Goal: Find specific page/section: Find specific page/section

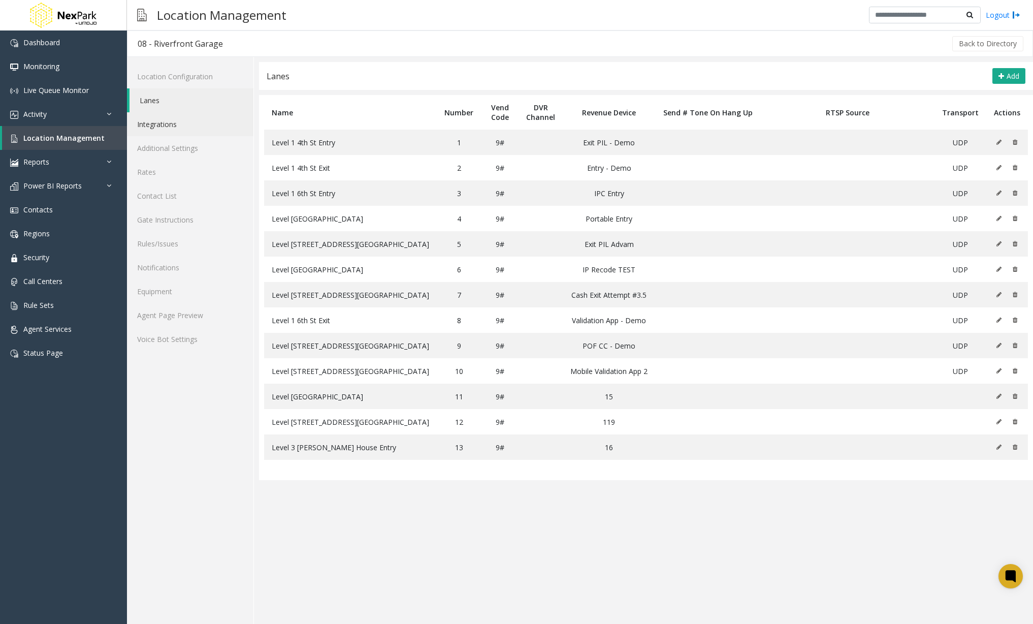
click at [171, 128] on link "Integrations" at bounding box center [190, 124] width 126 height 24
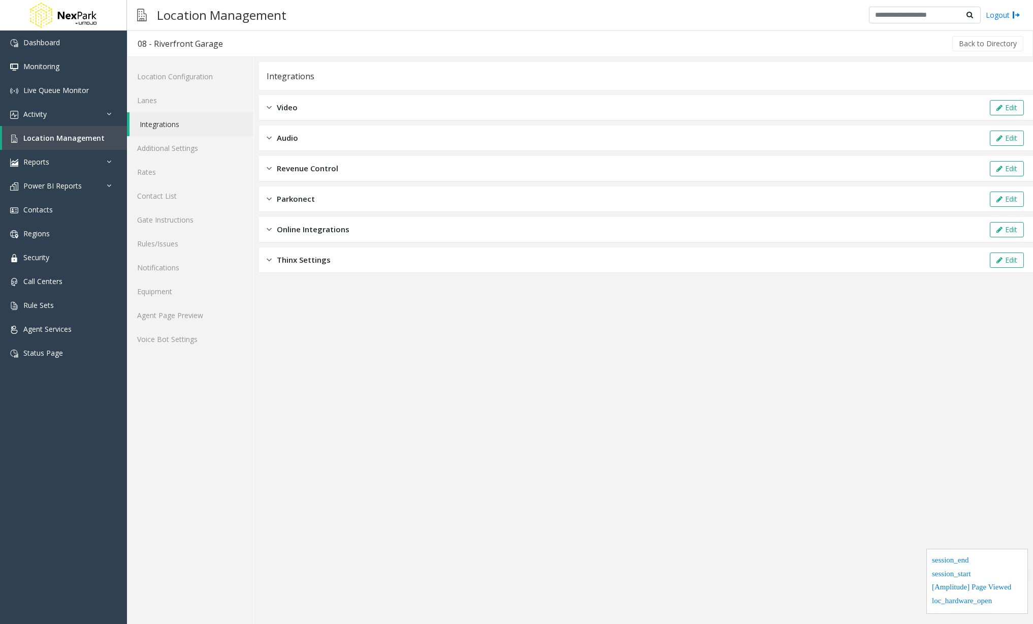
click at [328, 175] on div "Revenue Control Edit" at bounding box center [646, 168] width 774 height 25
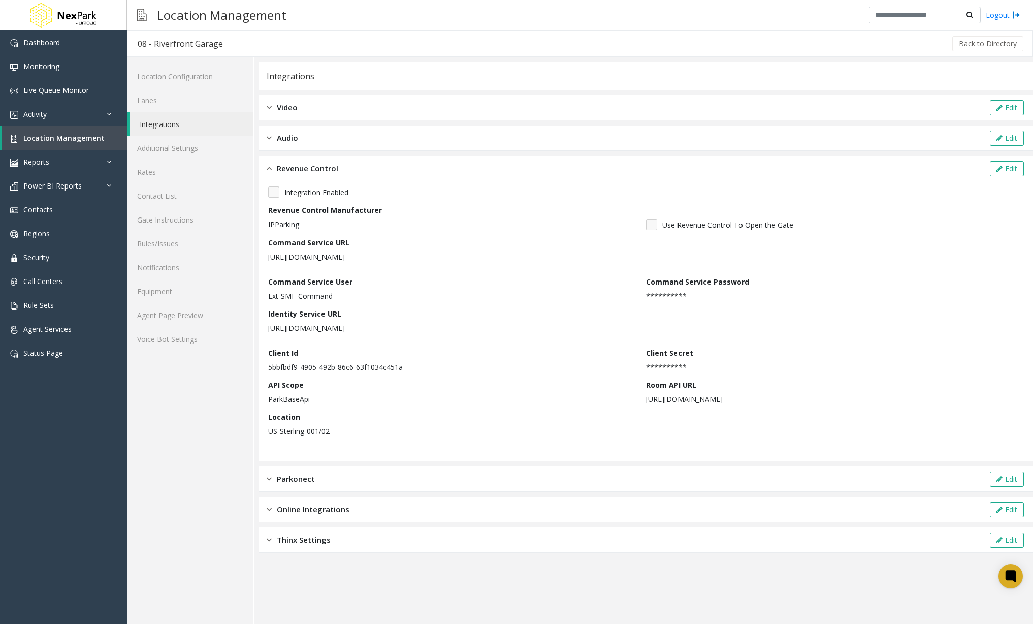
click at [389, 432] on p "US-Sterling-001/02" at bounding box center [454, 431] width 373 height 11
drag, startPoint x: 337, startPoint y: 428, endPoint x: 267, endPoint y: 432, distance: 70.2
click at [267, 432] on div "**********" at bounding box center [646, 321] width 774 height 280
copy p "US-Sterling-001/02"
click at [339, 15] on div "Location Management Logout" at bounding box center [580, 15] width 906 height 30
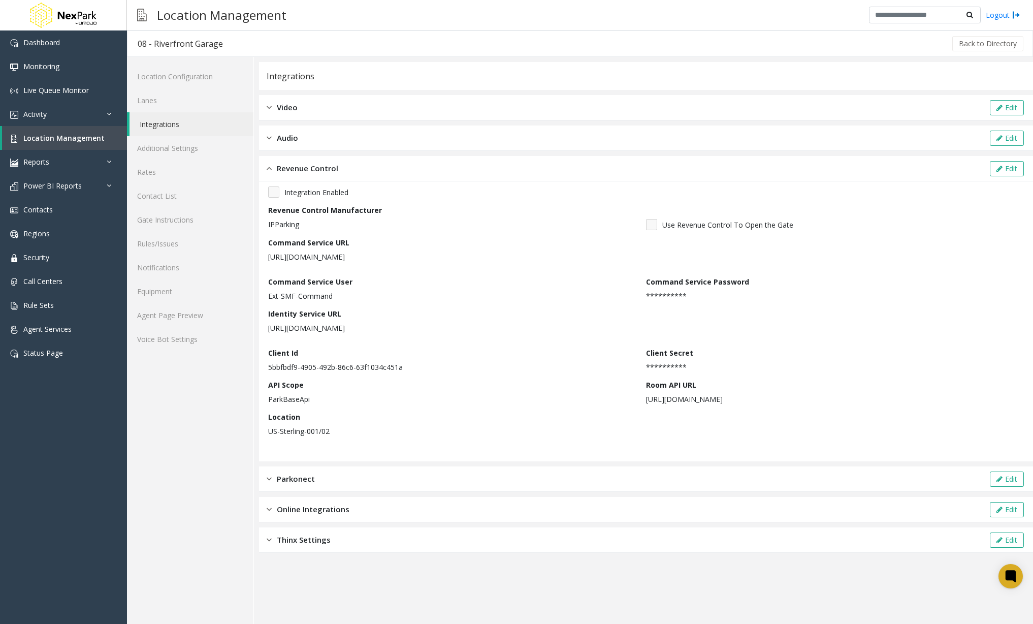
click at [229, 466] on div "Location Configuration Lanes Integrations Additional Settings Rates Contact Lis…" at bounding box center [190, 340] width 127 height 567
click at [90, 142] on span "Location Management" at bounding box center [63, 138] width 81 height 10
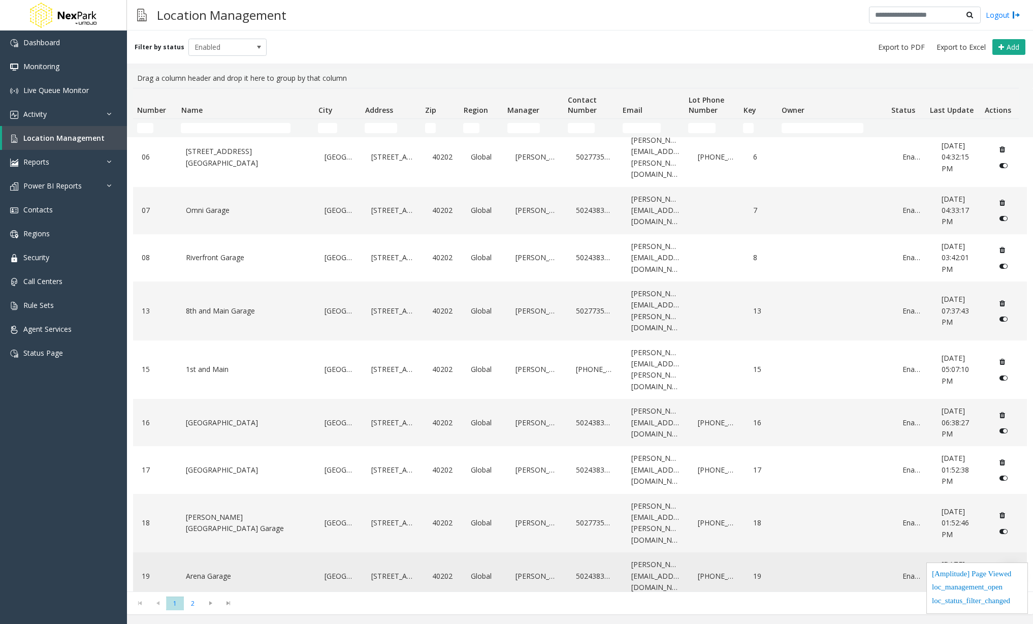
scroll to position [494, 0]
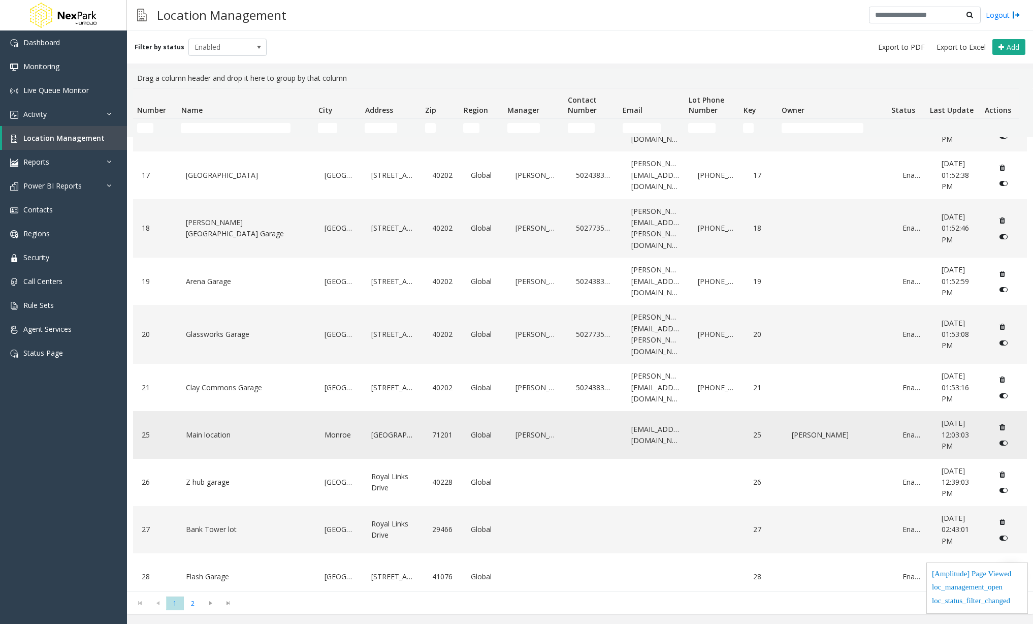
click at [274, 415] on div "Main location" at bounding box center [246, 434] width 126 height 39
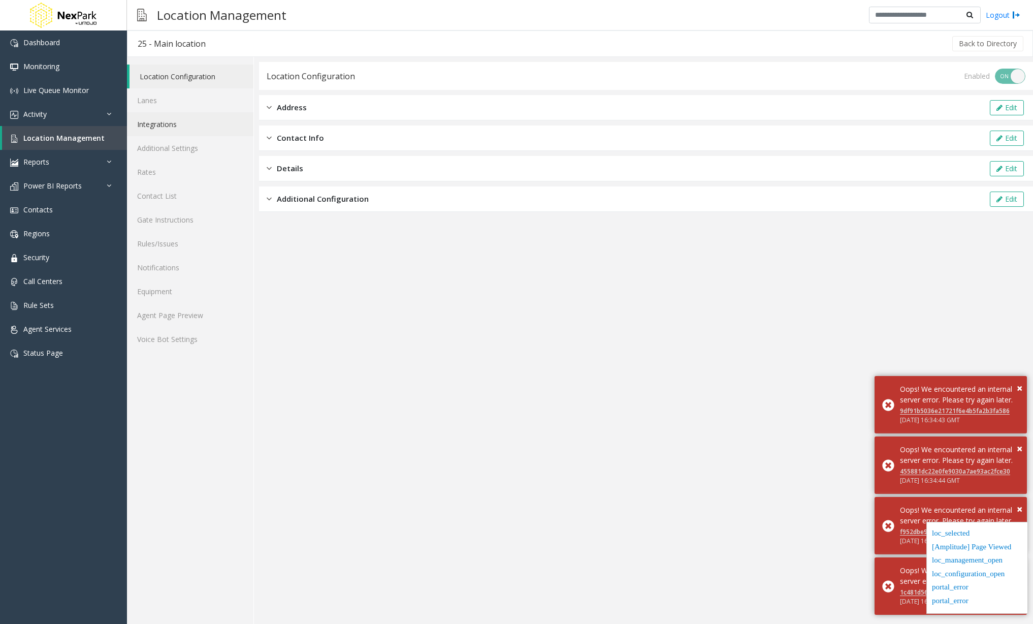
click at [178, 124] on link "Integrations" at bounding box center [190, 124] width 126 height 24
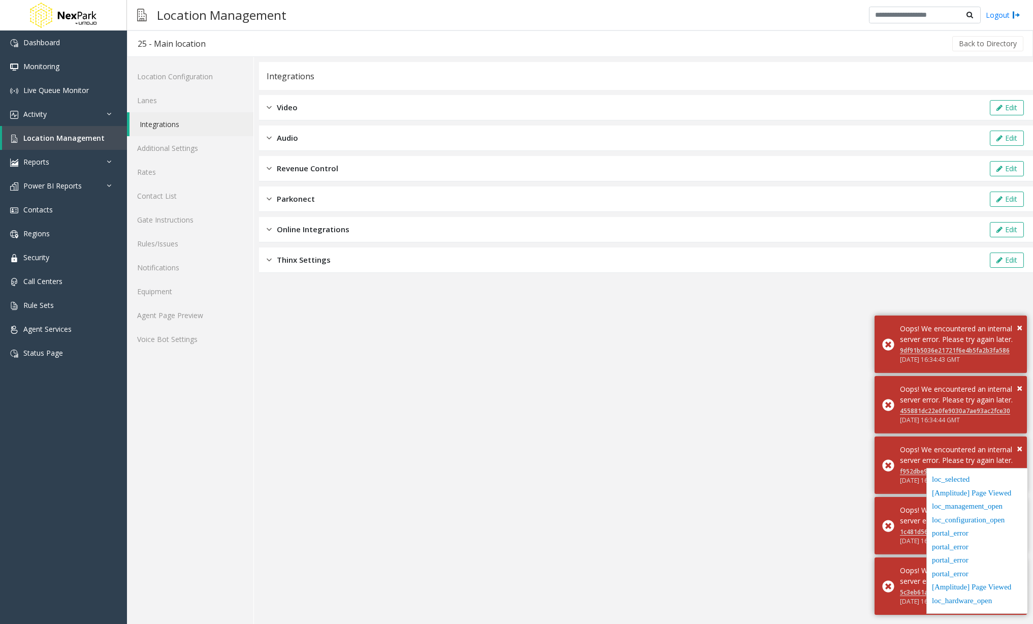
click at [337, 169] on span "Revenue Control" at bounding box center [307, 169] width 61 height 12
